Goal: Information Seeking & Learning: Learn about a topic

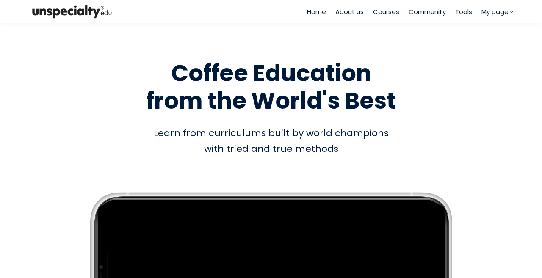
click at [379, 15] on span "Courses" at bounding box center [386, 12] width 26 height 10
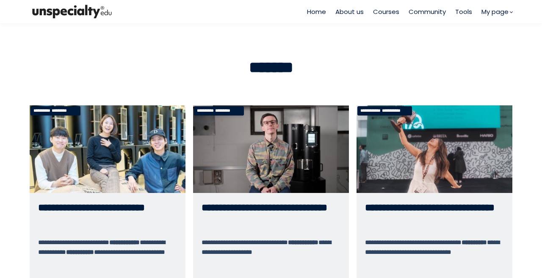
click at [433, 134] on link "**********" at bounding box center [434, 218] width 156 height 227
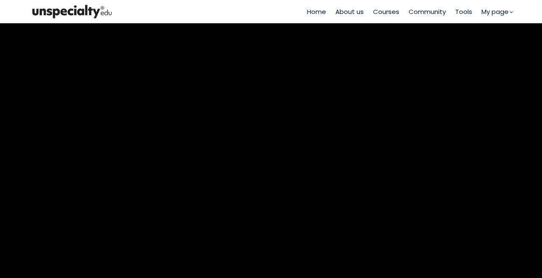
click at [386, 14] on span "Courses" at bounding box center [386, 12] width 26 height 10
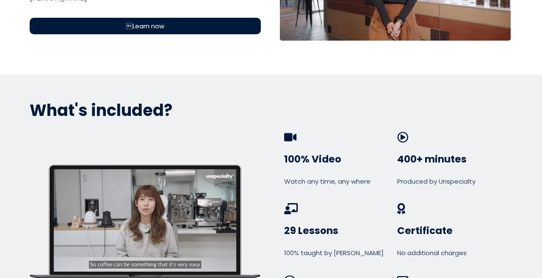
scroll to position [212, 0]
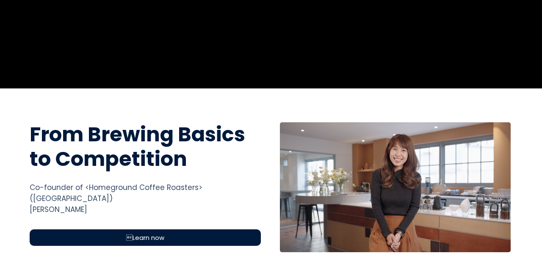
click at [154, 229] on div "Learn now" at bounding box center [145, 237] width 231 height 17
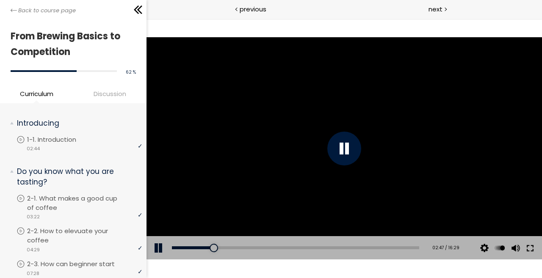
click at [532, 246] on button at bounding box center [529, 248] width 15 height 24
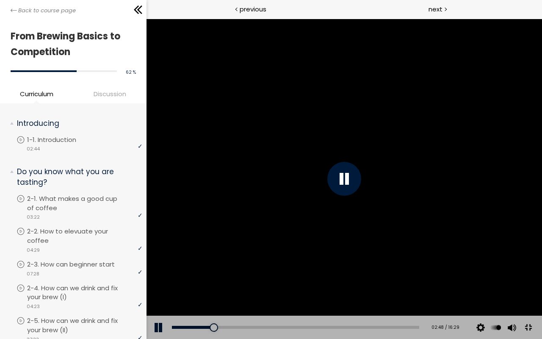
click at [541, 214] on div at bounding box center [343, 179] width 395 height 320
click at [540, 122] on div at bounding box center [343, 179] width 395 height 320
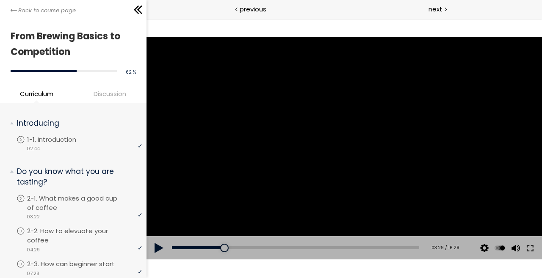
click at [282, 146] on div at bounding box center [343, 148] width 395 height 222
click at [529, 248] on button at bounding box center [529, 248] width 15 height 24
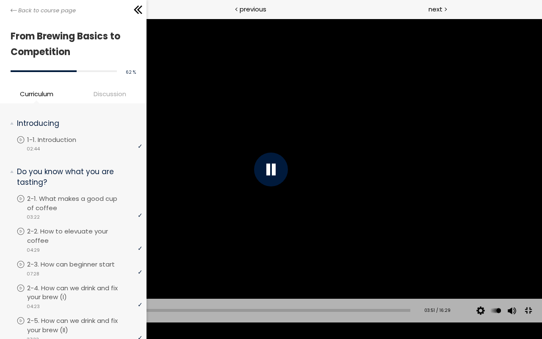
click at [541, 277] on div at bounding box center [271, 169] width 542 height 305
click at [461, 243] on div at bounding box center [271, 169] width 542 height 305
click at [417, 151] on div at bounding box center [271, 169] width 542 height 305
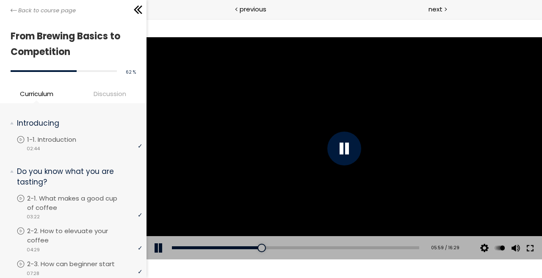
click at [534, 248] on button at bounding box center [529, 248] width 15 height 24
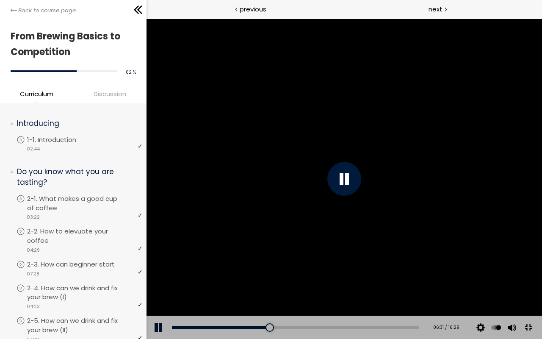
click at [541, 208] on div at bounding box center [343, 179] width 395 height 320
click at [518, 208] on div at bounding box center [343, 179] width 395 height 320
click at [414, 278] on div "10:18" at bounding box center [294, 327] width 247 height 3
click at [465, 240] on div at bounding box center [343, 179] width 395 height 320
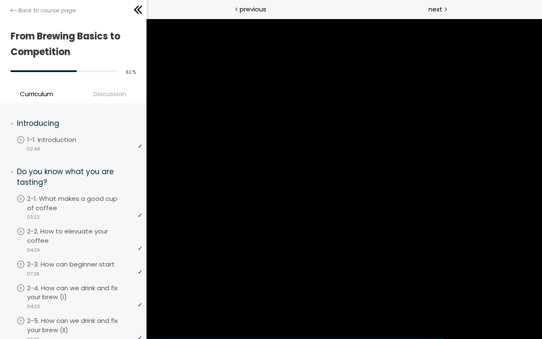
click at [465, 240] on div at bounding box center [343, 179] width 395 height 320
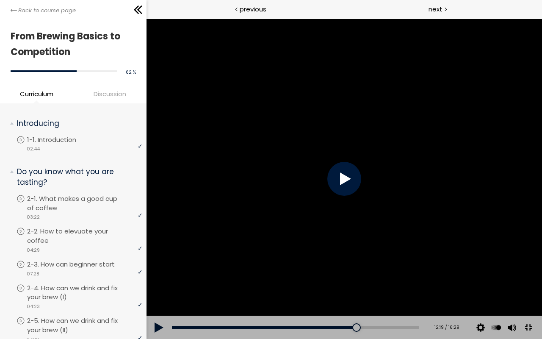
click at [464, 243] on div at bounding box center [343, 179] width 395 height 320
click at [343, 185] on div at bounding box center [343, 179] width 395 height 320
click at [541, 188] on div at bounding box center [343, 179] width 395 height 320
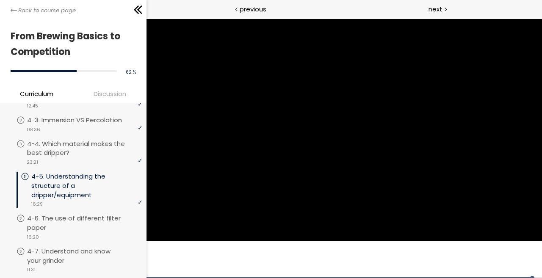
scroll to position [720, 0]
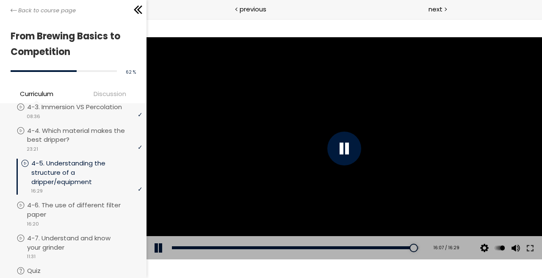
click at [307, 133] on div at bounding box center [343, 148] width 395 height 222
click at [527, 245] on button at bounding box center [529, 248] width 15 height 24
click at [94, 211] on p "4-6. The use of different filter paper" at bounding box center [86, 210] width 115 height 19
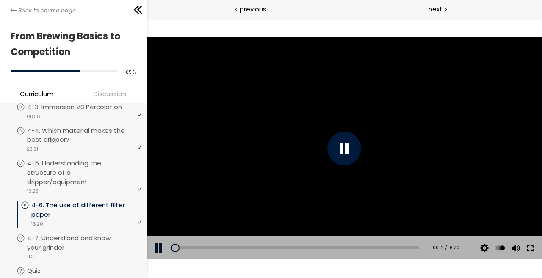
click at [533, 247] on button at bounding box center [529, 248] width 15 height 24
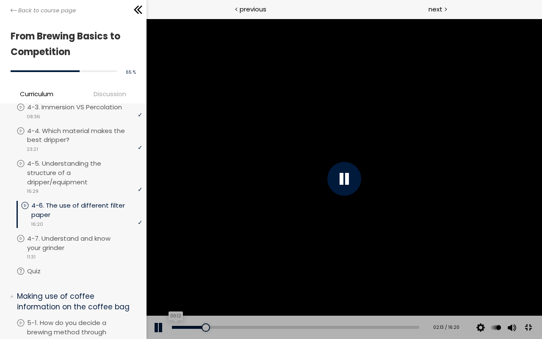
click at [177, 278] on div "00:12" at bounding box center [294, 327] width 247 height 3
click at [541, 203] on div at bounding box center [343, 179] width 395 height 320
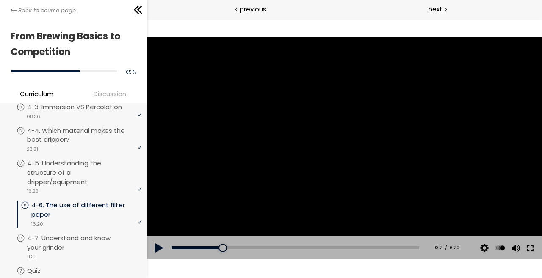
click at [530, 249] on button at bounding box center [529, 248] width 15 height 24
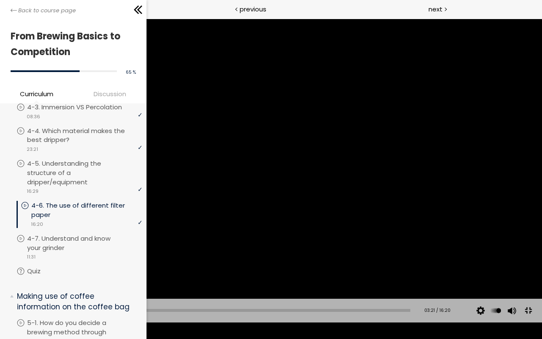
click at [519, 278] on button at bounding box center [528, 310] width 19 height 19
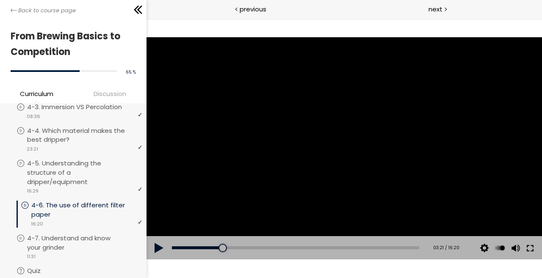
click at [533, 246] on button at bounding box center [529, 248] width 15 height 24
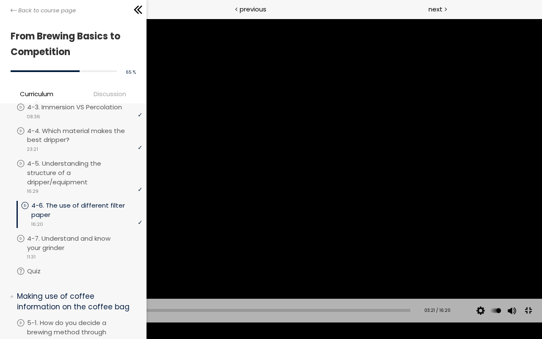
click at [433, 218] on div at bounding box center [271, 169] width 542 height 305
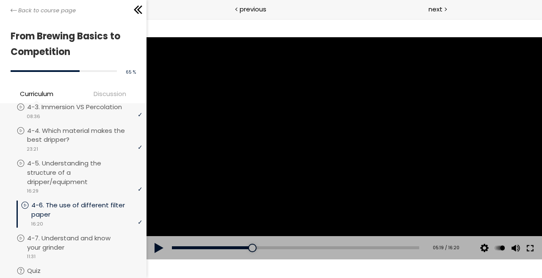
click at [534, 248] on button at bounding box center [529, 248] width 15 height 24
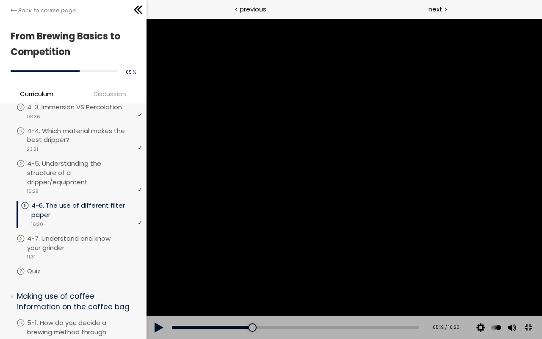
click at [541, 221] on div at bounding box center [343, 179] width 395 height 320
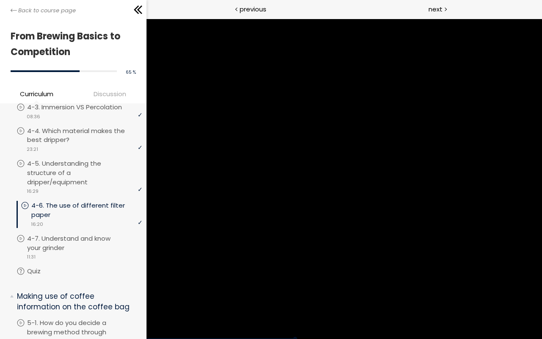
click at [541, 226] on div at bounding box center [343, 179] width 395 height 320
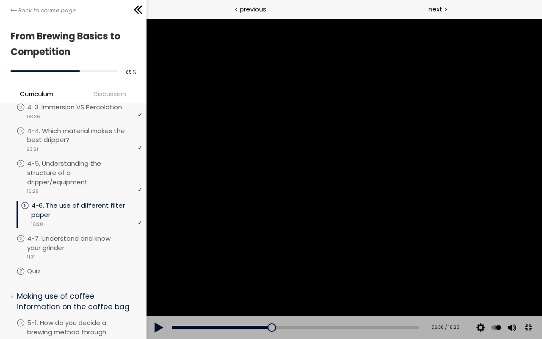
click at [541, 226] on div at bounding box center [343, 179] width 395 height 320
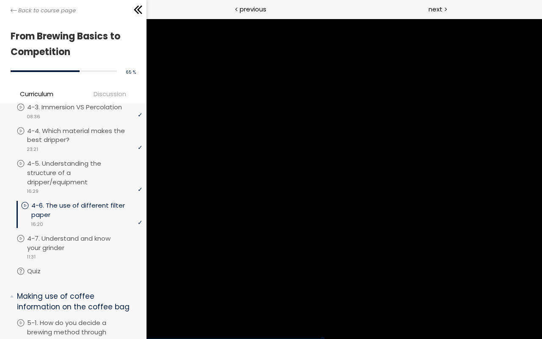
click at [541, 226] on div at bounding box center [343, 179] width 395 height 320
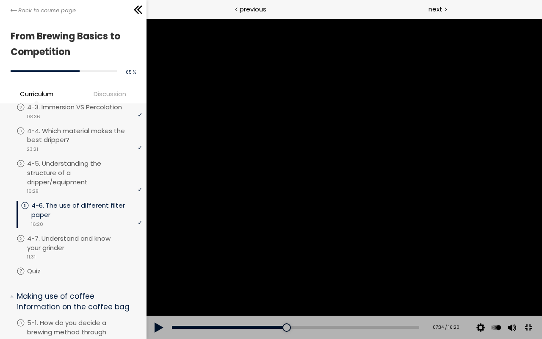
click at [526, 278] on div at bounding box center [343, 179] width 395 height 320
click at [493, 263] on div at bounding box center [343, 179] width 395 height 320
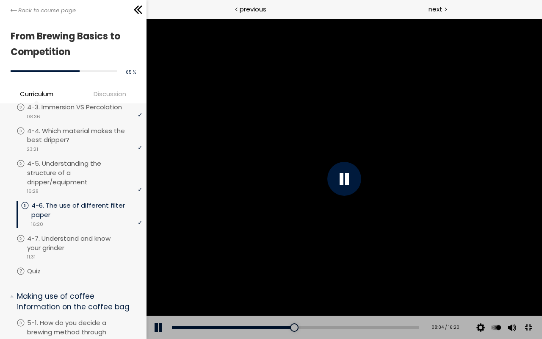
click at [493, 263] on div at bounding box center [343, 179] width 395 height 320
click at [447, 226] on div at bounding box center [343, 179] width 395 height 320
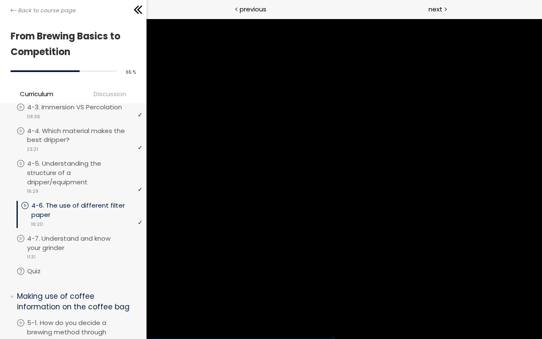
click at [442, 230] on div at bounding box center [343, 179] width 395 height 320
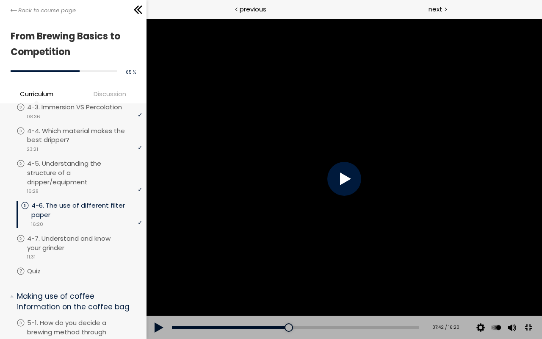
click at [442, 230] on div at bounding box center [343, 179] width 395 height 320
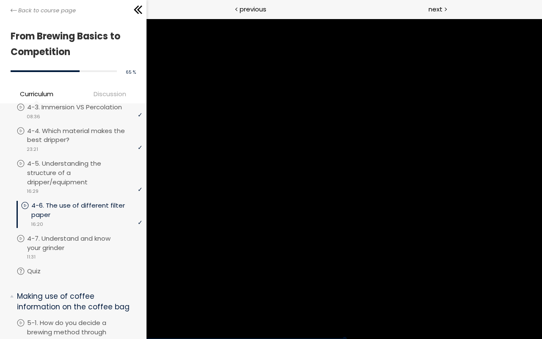
click at [442, 230] on div at bounding box center [343, 179] width 395 height 320
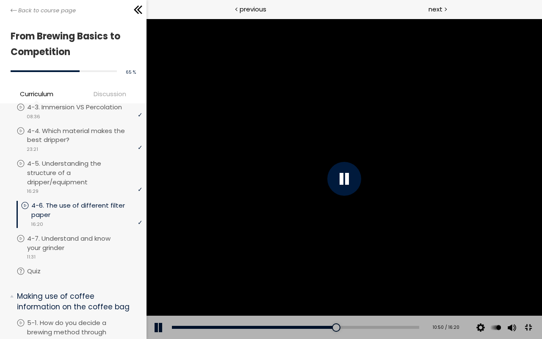
click at [442, 230] on div at bounding box center [343, 179] width 395 height 320
click at [442, 229] on div at bounding box center [343, 179] width 395 height 320
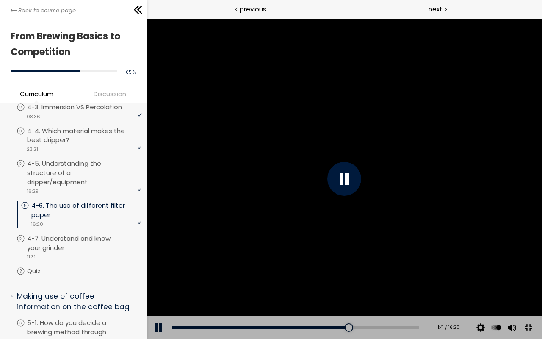
click at [442, 229] on div at bounding box center [343, 179] width 395 height 320
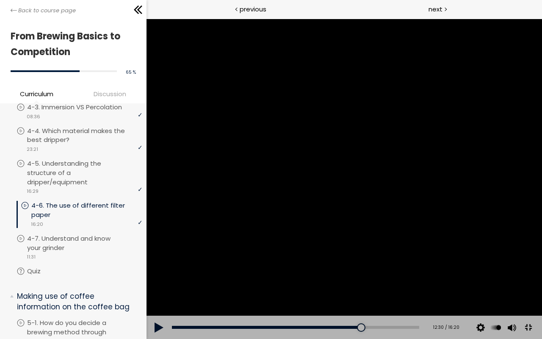
click at [477, 119] on div at bounding box center [343, 179] width 395 height 320
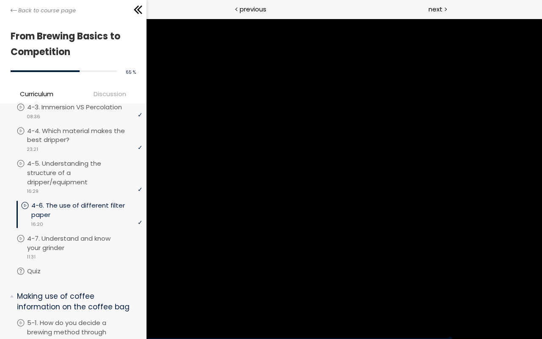
click at [477, 119] on div at bounding box center [343, 179] width 395 height 320
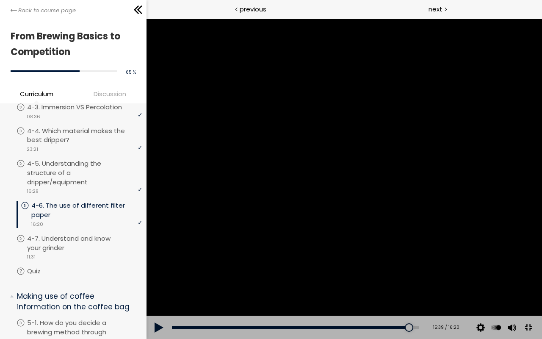
click at [538, 124] on div at bounding box center [343, 179] width 395 height 320
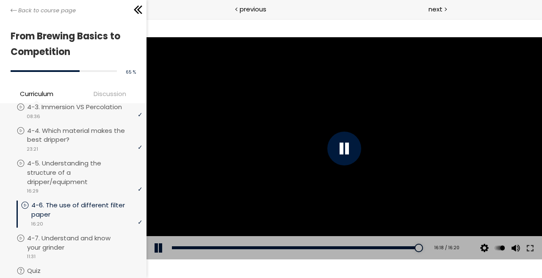
click at [392, 63] on div at bounding box center [343, 148] width 395 height 222
click at [75, 244] on p "4-7. Understand and know your grinder" at bounding box center [86, 243] width 115 height 19
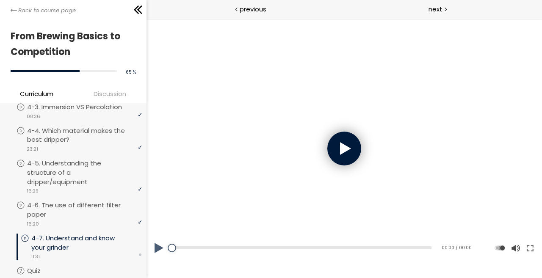
click at [357, 144] on div at bounding box center [344, 149] width 34 height 34
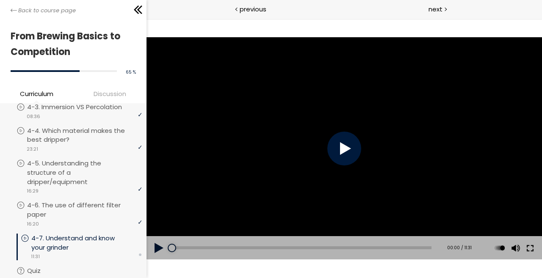
click at [534, 246] on button at bounding box center [529, 248] width 15 height 24
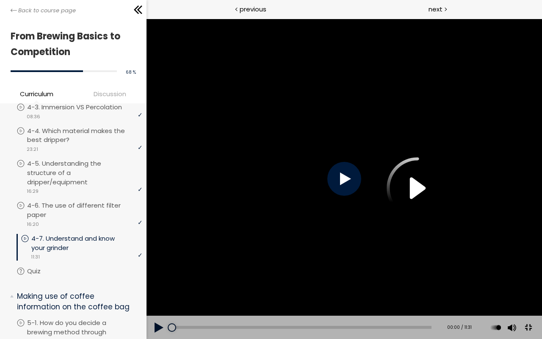
click at [361, 191] on div at bounding box center [344, 179] width 34 height 34
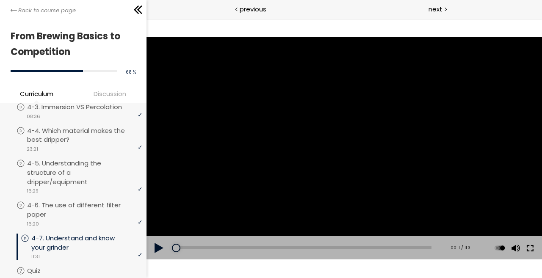
click at [528, 251] on button at bounding box center [529, 248] width 15 height 24
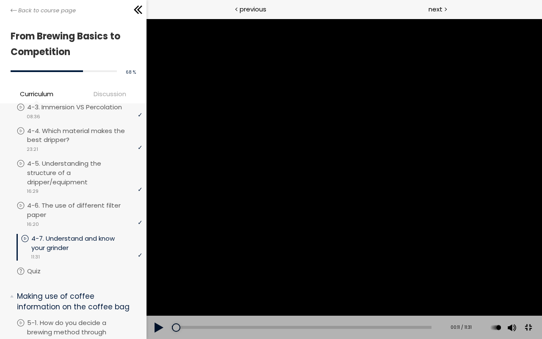
click at [426, 152] on div at bounding box center [343, 179] width 395 height 320
click at [425, 153] on div at bounding box center [343, 179] width 395 height 320
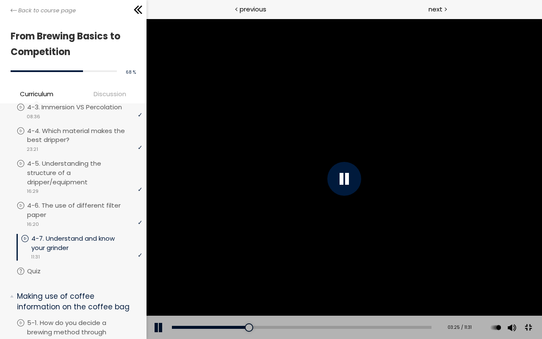
click at [420, 157] on div at bounding box center [343, 179] width 395 height 320
click at [327, 142] on div at bounding box center [343, 179] width 395 height 320
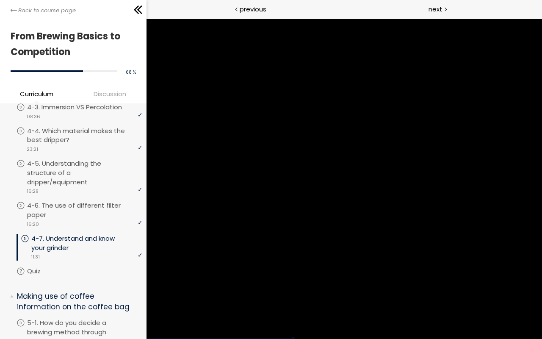
click at [327, 142] on div at bounding box center [343, 179] width 395 height 320
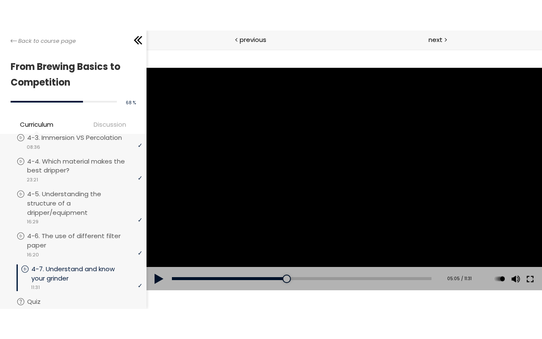
click at [529, 278] on button at bounding box center [529, 278] width 15 height 24
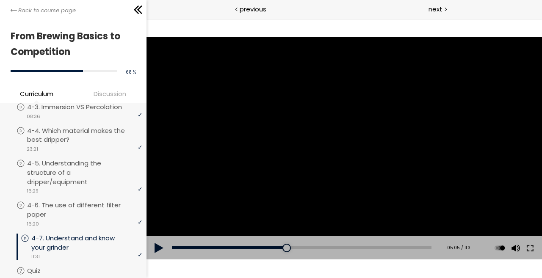
click at [230, 129] on div at bounding box center [343, 148] width 395 height 222
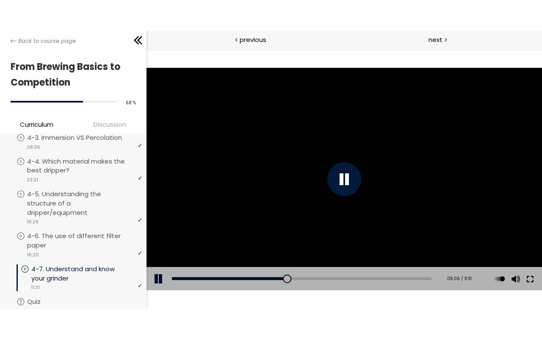
click at [525, 278] on button at bounding box center [529, 278] width 15 height 24
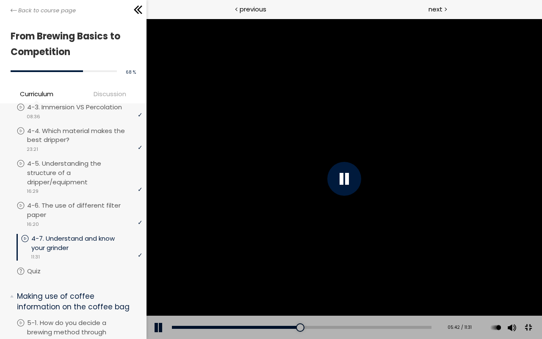
click at [471, 202] on div at bounding box center [343, 179] width 395 height 320
